Goal: Information Seeking & Learning: Check status

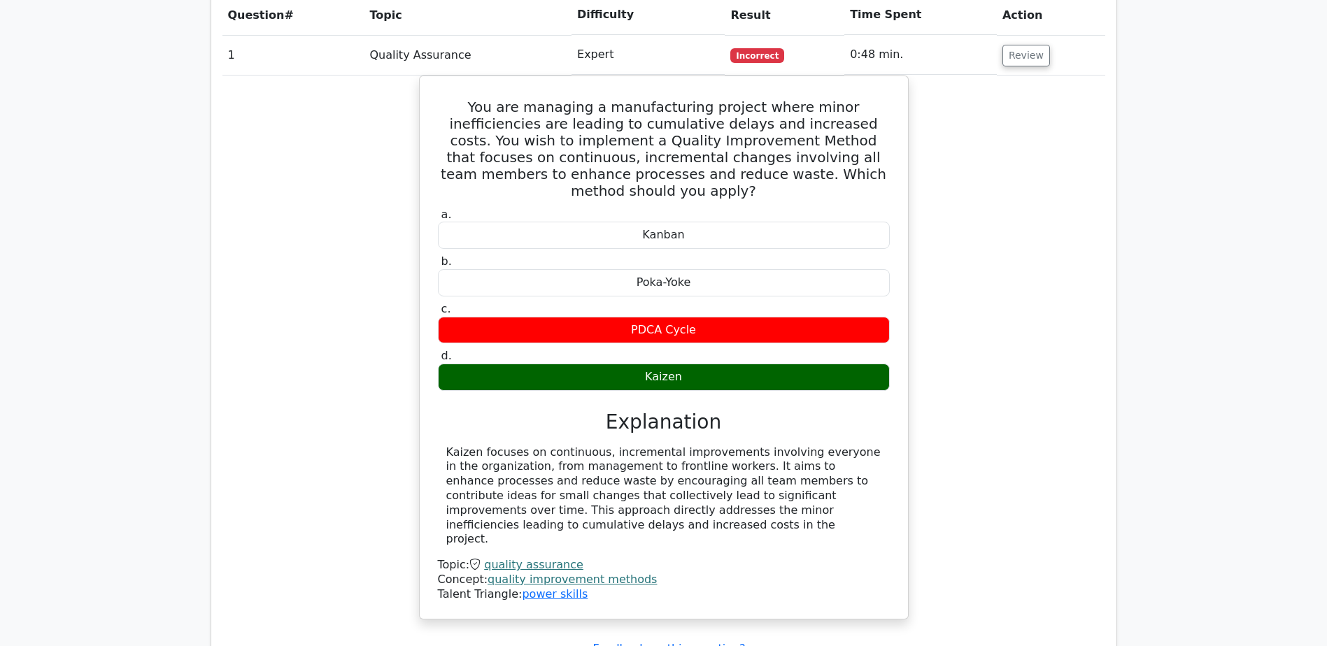
scroll to position [979, 0]
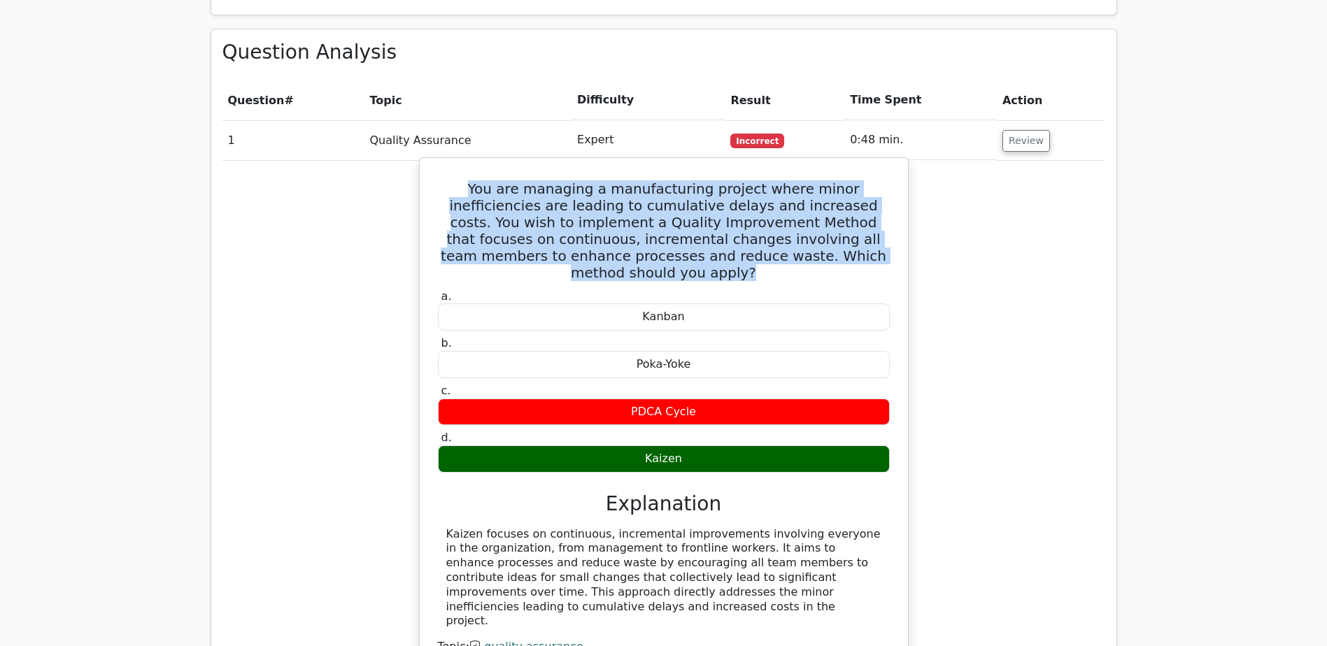
drag, startPoint x: 434, startPoint y: 133, endPoint x: 840, endPoint y: 208, distance: 413.3
click at [840, 208] on div "You are managing a manufacturing project where minor inefficiencies are leading…" at bounding box center [663, 430] width 477 height 532
copy h5 "You are managing a manufacturing project where minor inefficiencies are leading…"
drag, startPoint x: 625, startPoint y: 387, endPoint x: 730, endPoint y: 384, distance: 105.0
click at [730, 446] on div "Kaizen" at bounding box center [664, 459] width 452 height 27
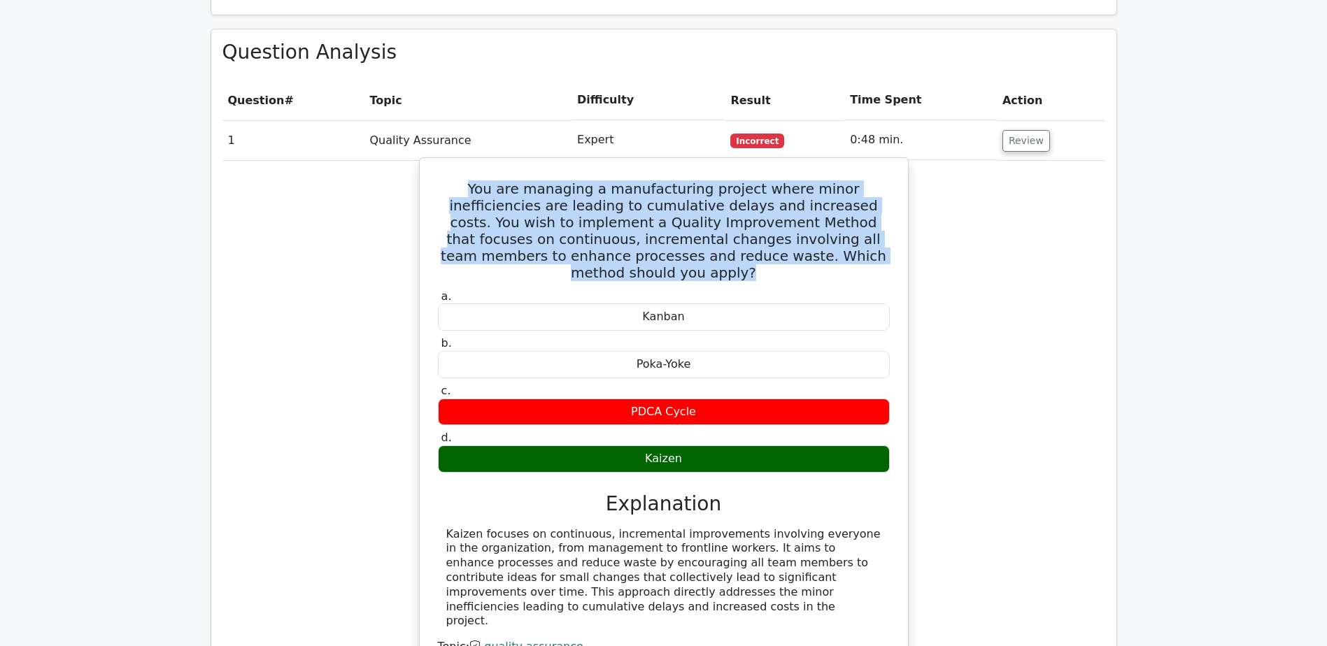
copy div "Kaizen"
drag, startPoint x: 427, startPoint y: 134, endPoint x: 840, endPoint y: 210, distance: 419.6
click at [840, 210] on div "You are managing a manufacturing project where minor inefficiencies are leading…" at bounding box center [663, 430] width 477 height 532
copy h5 "You are managing a manufacturing project where minor inefficiencies are leading…"
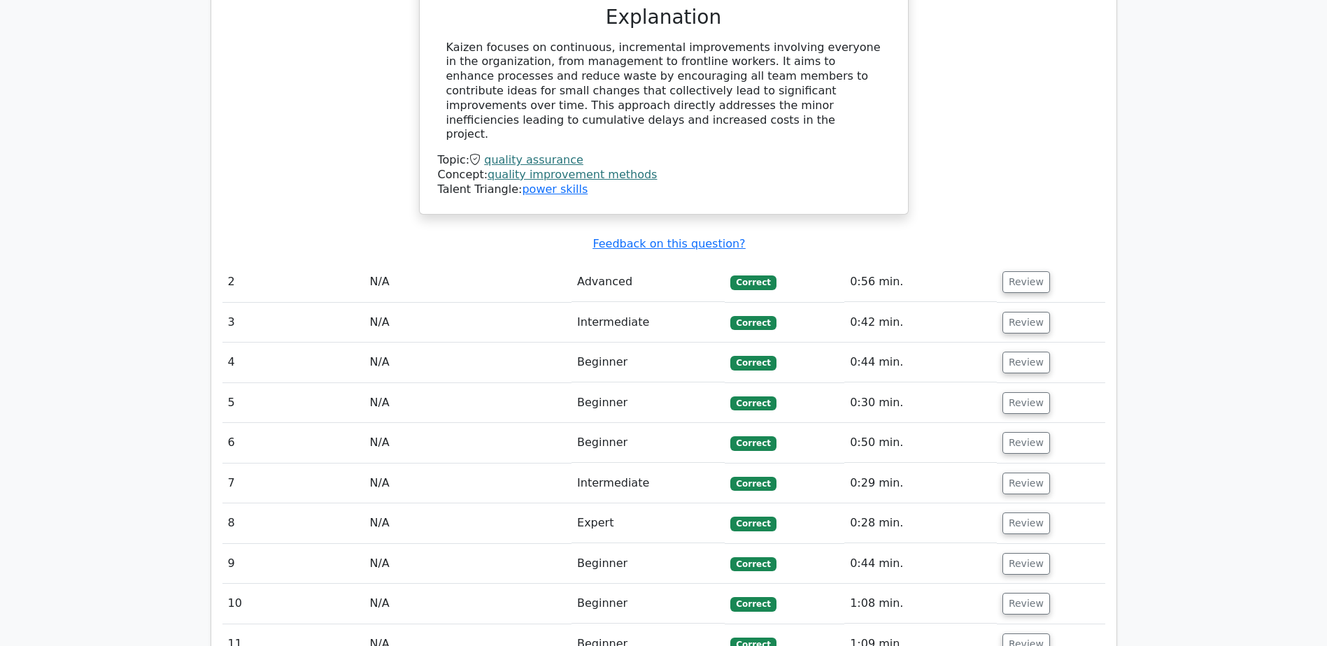
scroll to position [1469, 0]
click at [1007, 272] on button "Review" at bounding box center [1027, 283] width 48 height 22
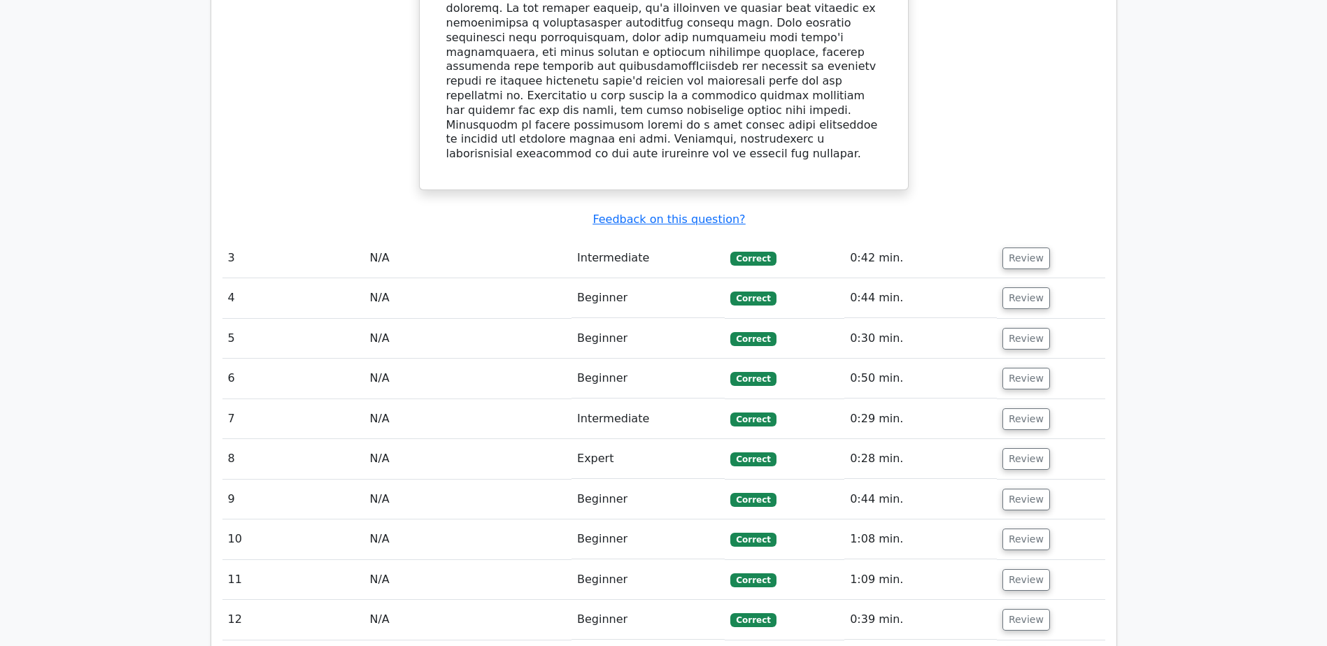
scroll to position [2309, 0]
click at [1024, 448] on button "Review" at bounding box center [1027, 459] width 48 height 22
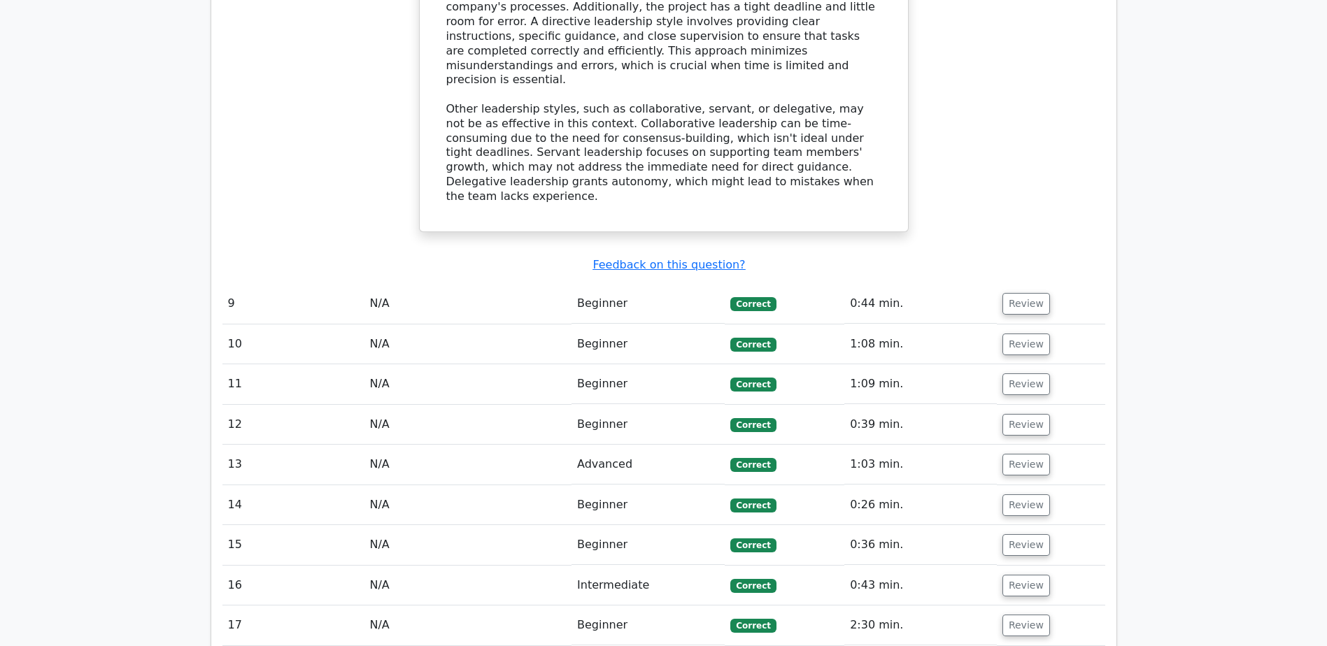
scroll to position [3218, 0]
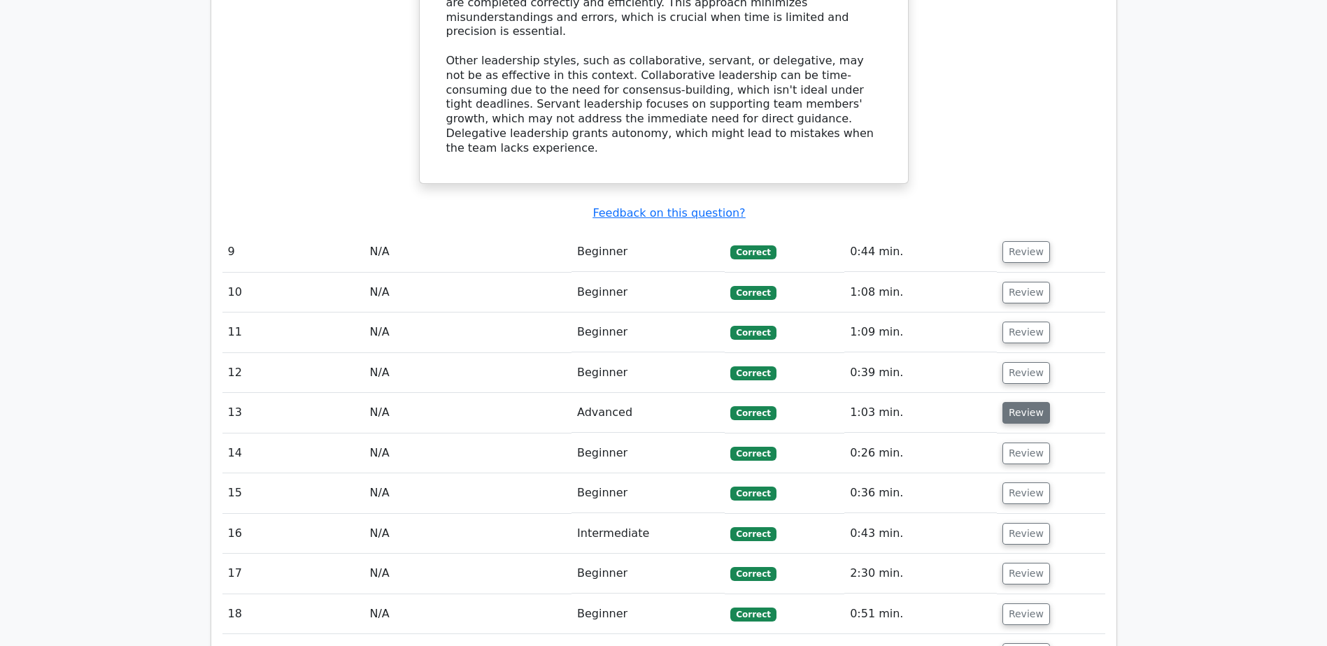
click at [1016, 402] on button "Review" at bounding box center [1027, 413] width 48 height 22
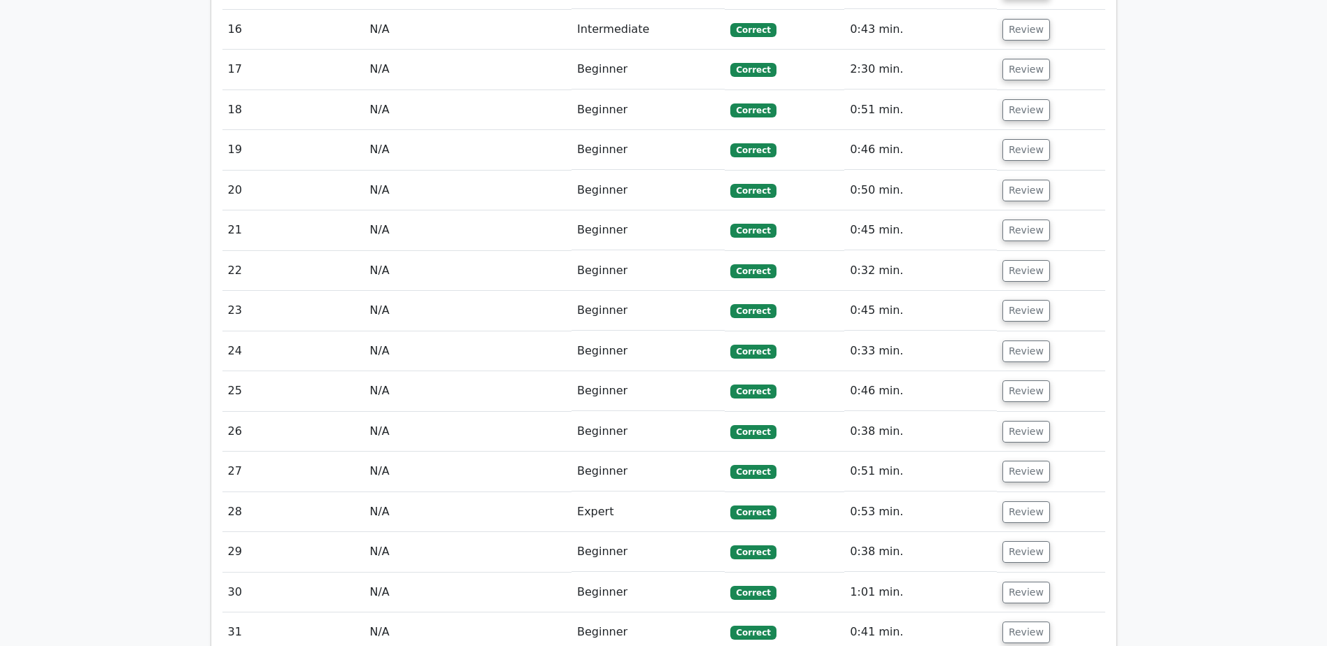
scroll to position [4407, 0]
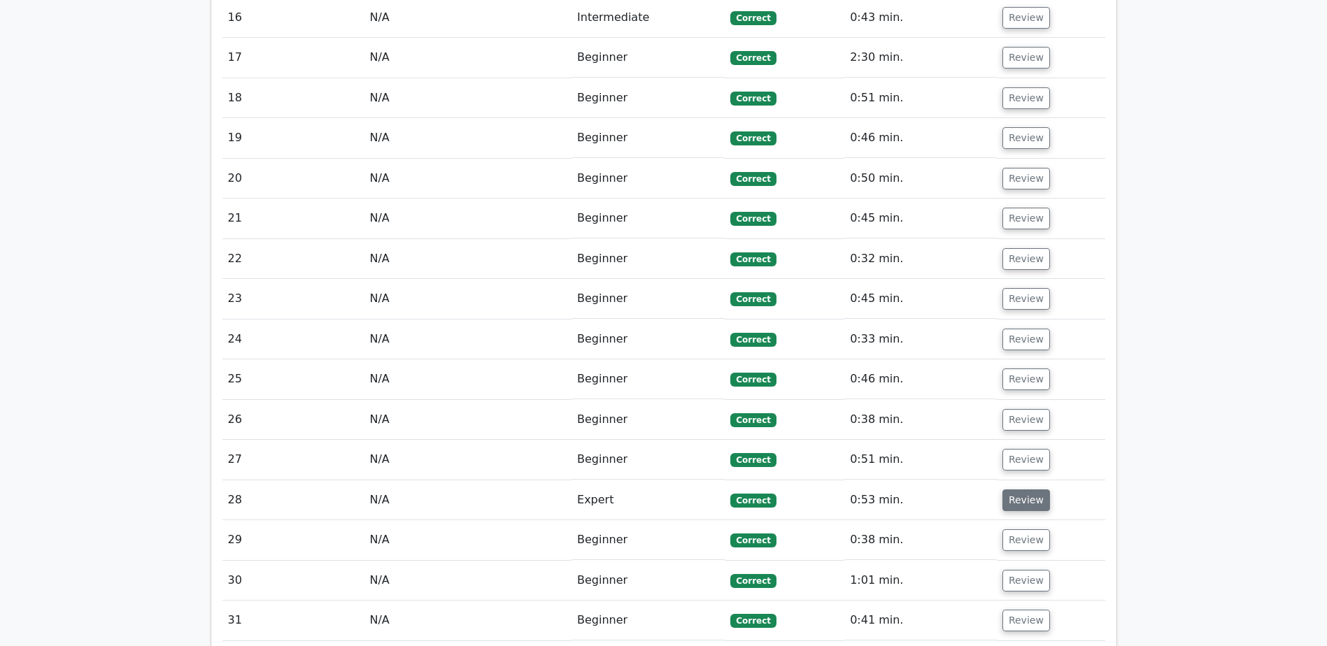
click at [1029, 490] on button "Review" at bounding box center [1027, 501] width 48 height 22
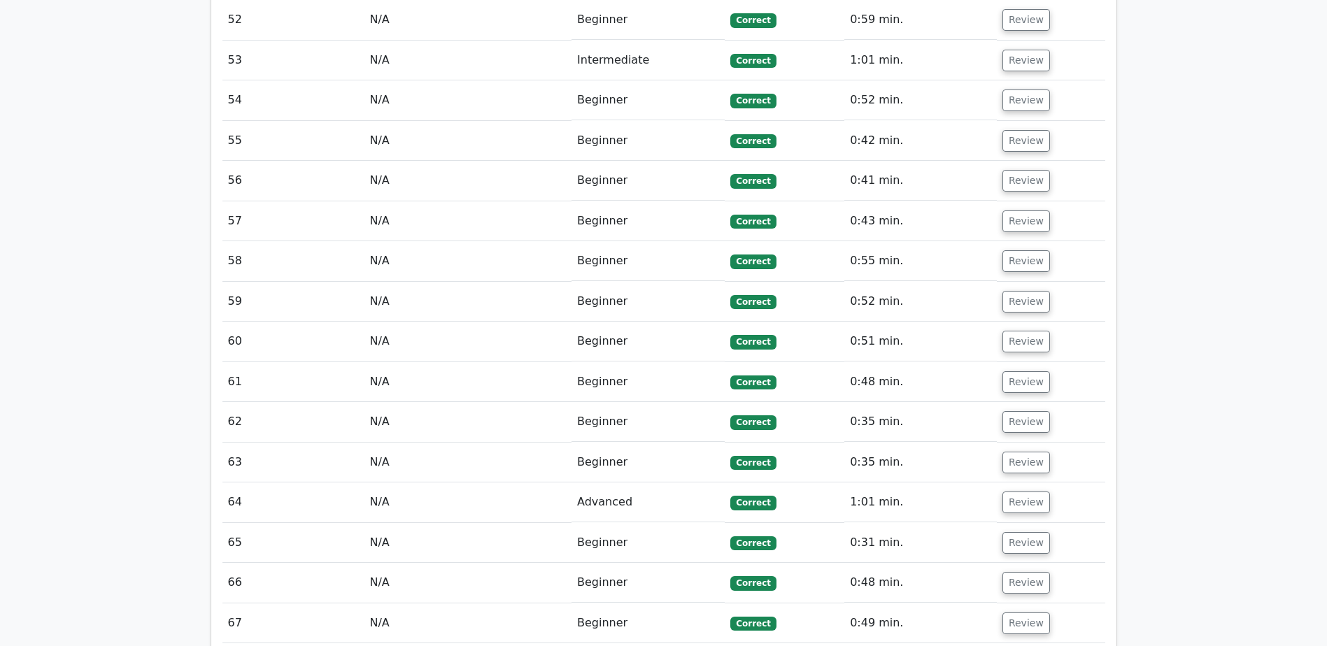
scroll to position [7136, 0]
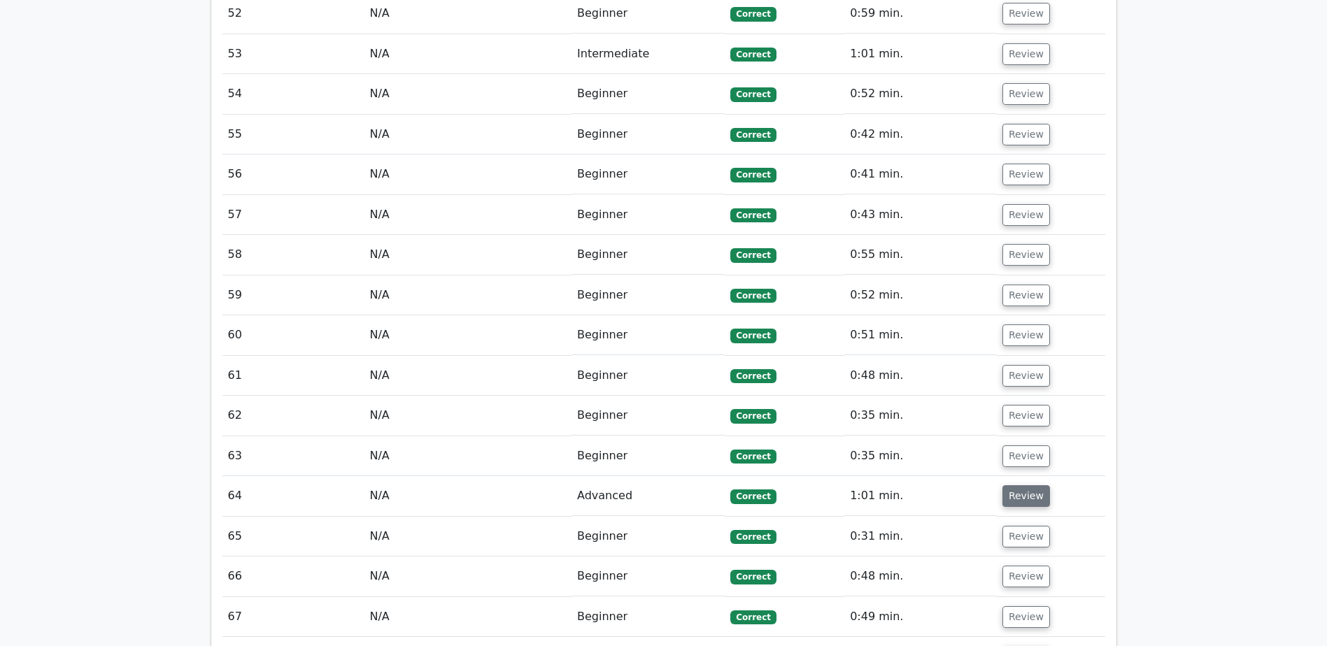
click at [1012, 486] on button "Review" at bounding box center [1027, 497] width 48 height 22
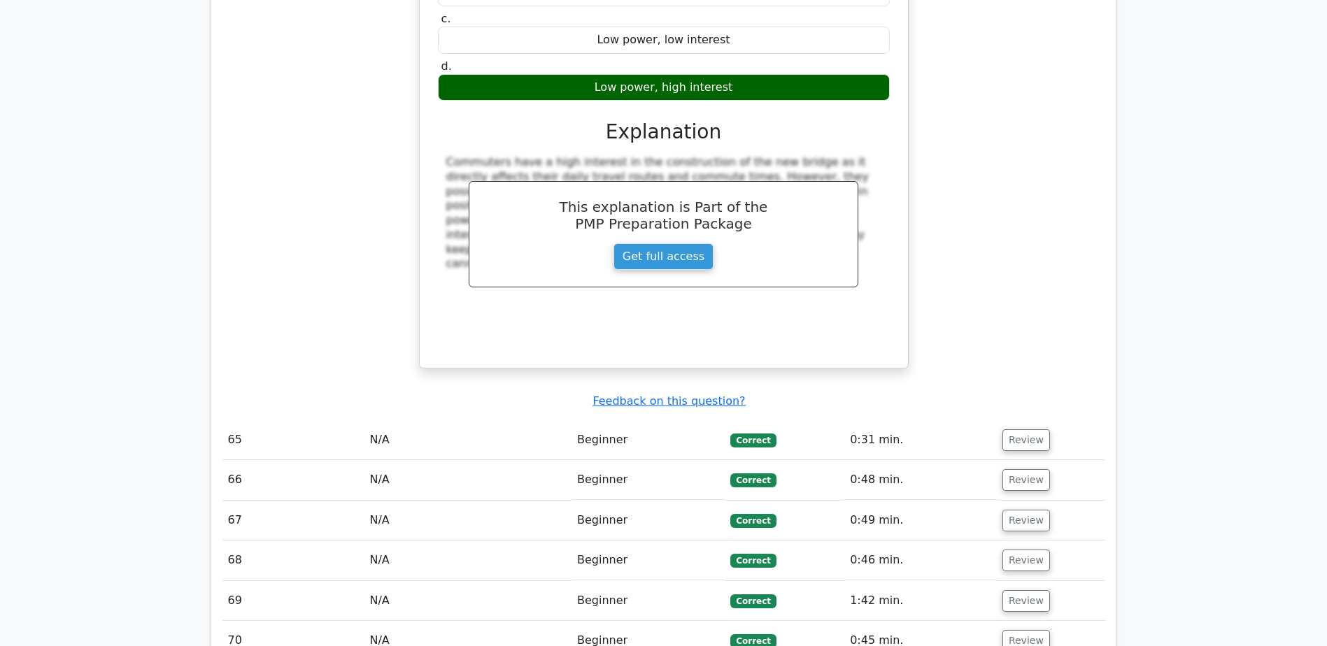
scroll to position [7906, 0]
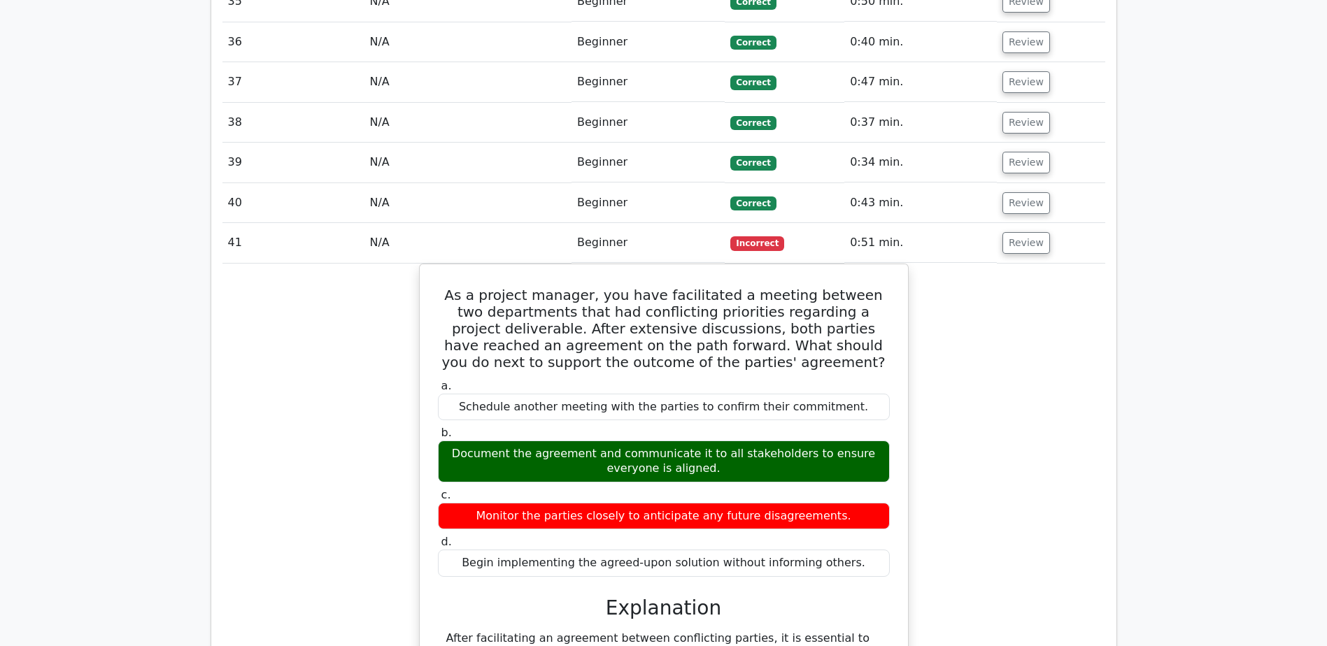
scroll to position [5877, 0]
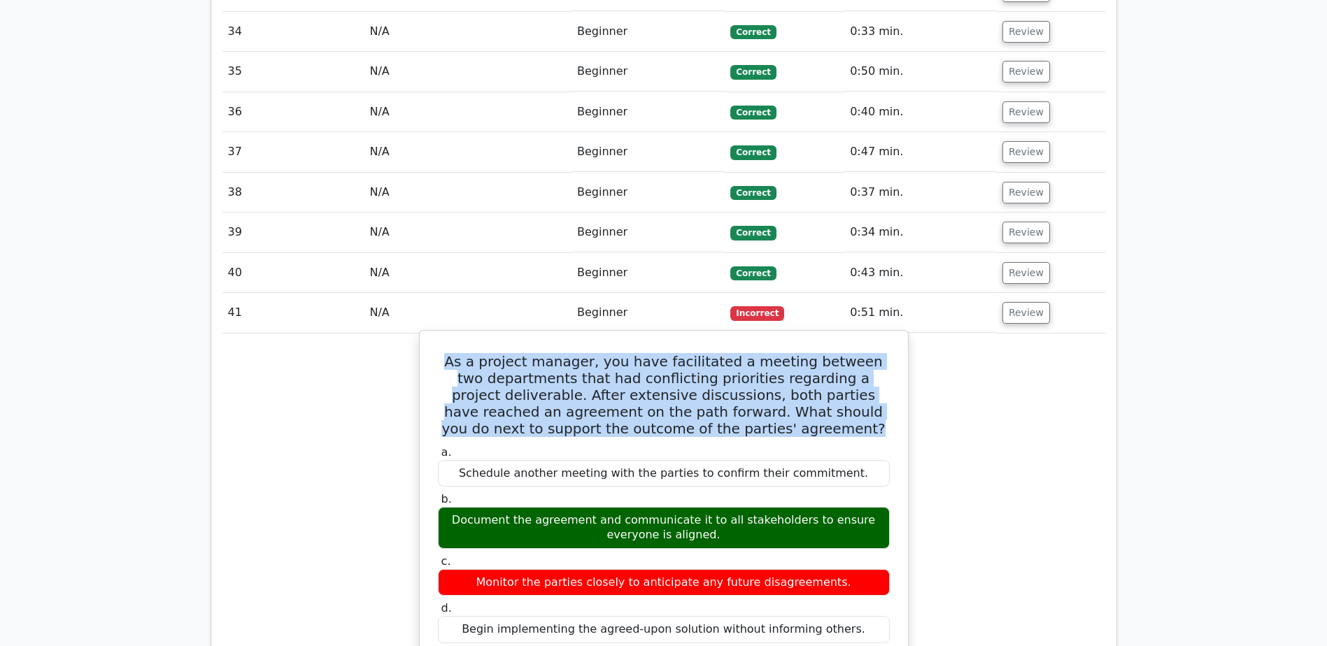
drag, startPoint x: 453, startPoint y: 121, endPoint x: 803, endPoint y: 192, distance: 356.9
click at [803, 353] on h5 "As a project manager, you have facilitated a meeting between two departments th…" at bounding box center [664, 395] width 455 height 84
copy h5 "As a project manager, you have facilitated a meeting between two departments th…"
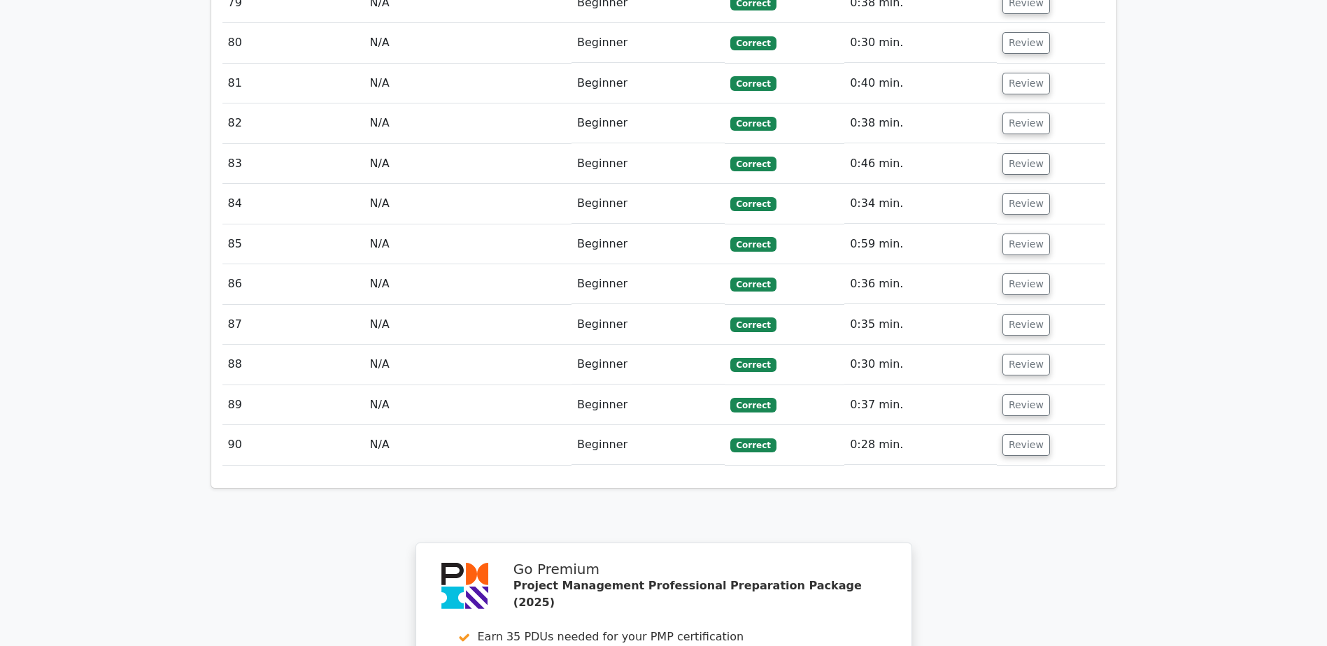
scroll to position [9283, 0]
